Goal: Obtain resource: Download file/media

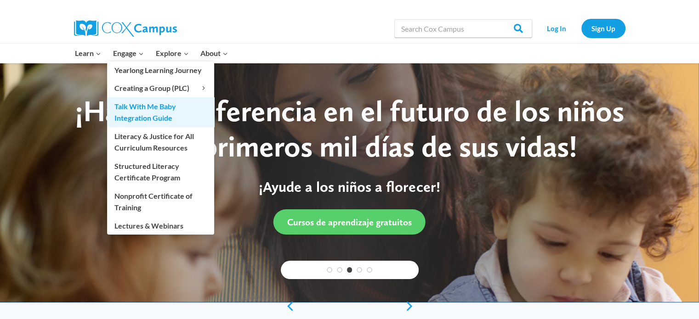
click at [132, 108] on link "Talk With Me Baby Integration Guide" at bounding box center [160, 111] width 107 height 29
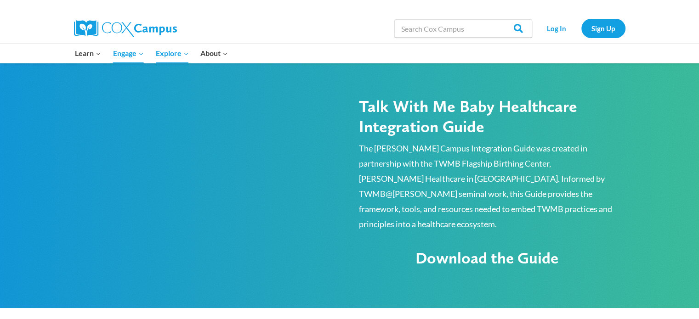
scroll to position [490, 0]
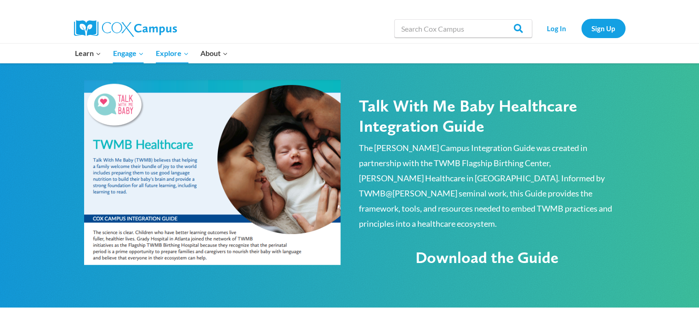
click at [188, 179] on img at bounding box center [212, 172] width 256 height 185
click at [428, 248] on span "Download the Guide" at bounding box center [486, 257] width 143 height 19
